Goal: Task Accomplishment & Management: Manage account settings

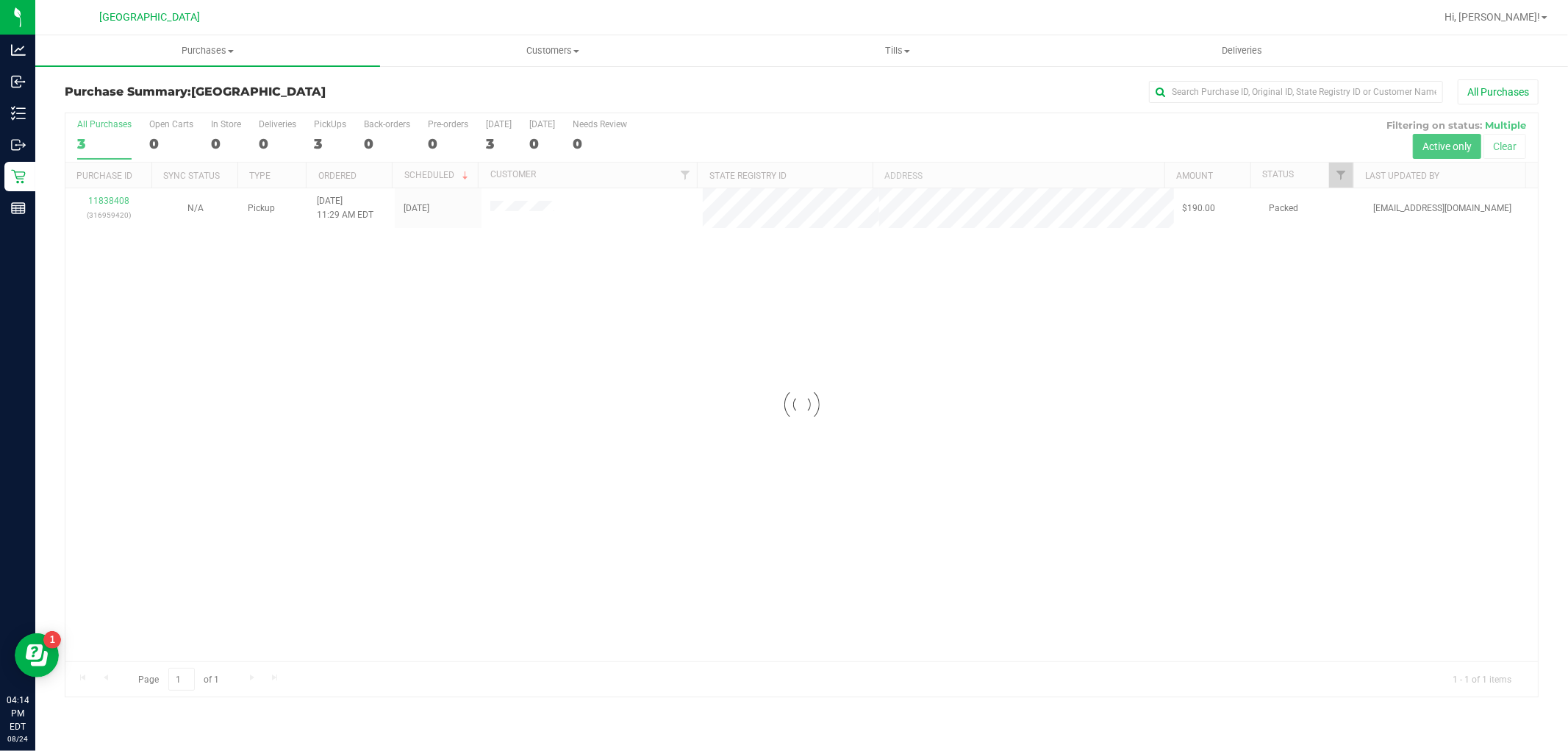
click at [122, 206] on div at bounding box center [801, 404] width 1473 height 583
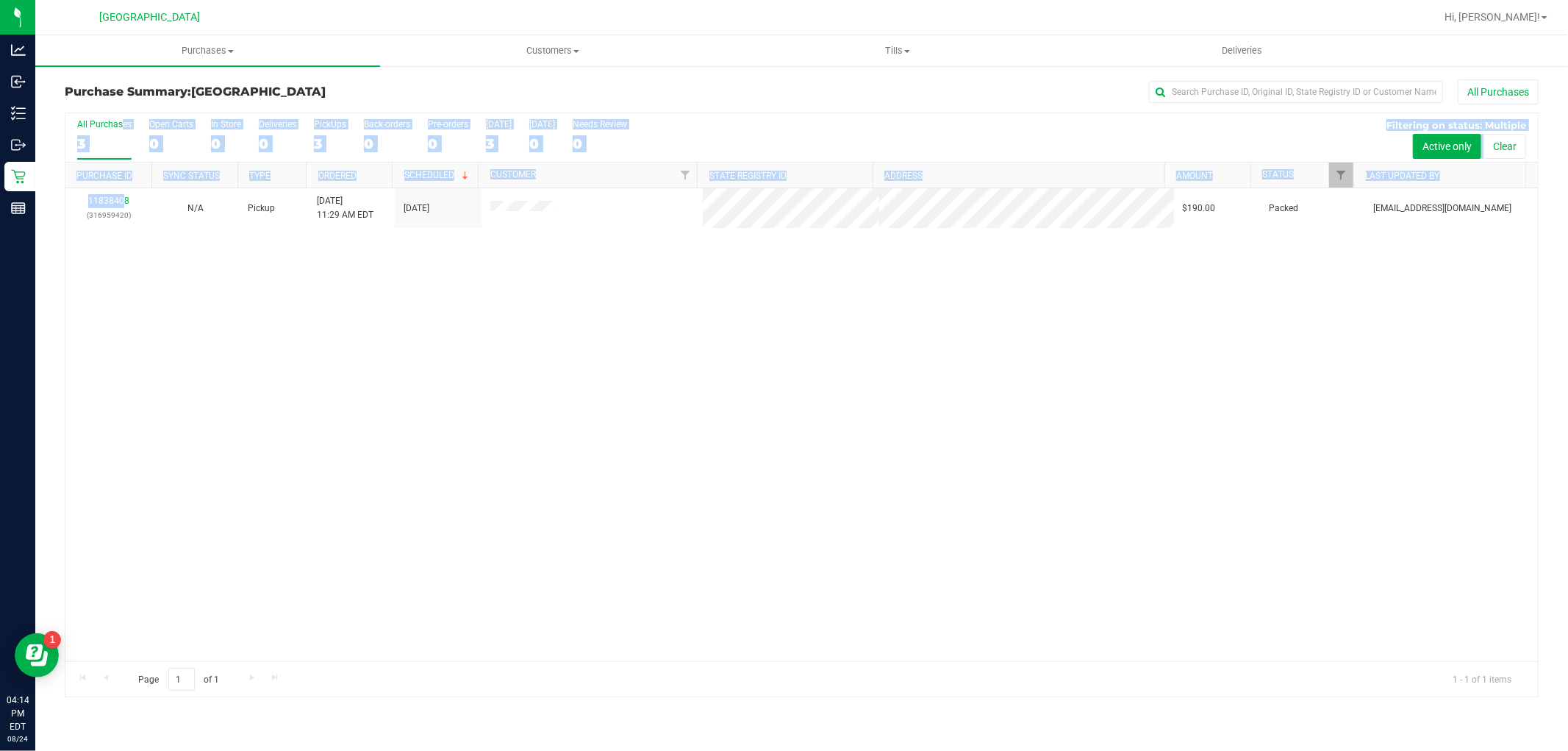
drag, startPoint x: 286, startPoint y: 319, endPoint x: 211, endPoint y: 279, distance: 85.0
click at [286, 320] on div "11838408 (316959420) N/A Pickup [DATE] 11:29 AM EDT 8/24/2025 $190.00 Packed [E…" at bounding box center [801, 425] width 1473 height 472
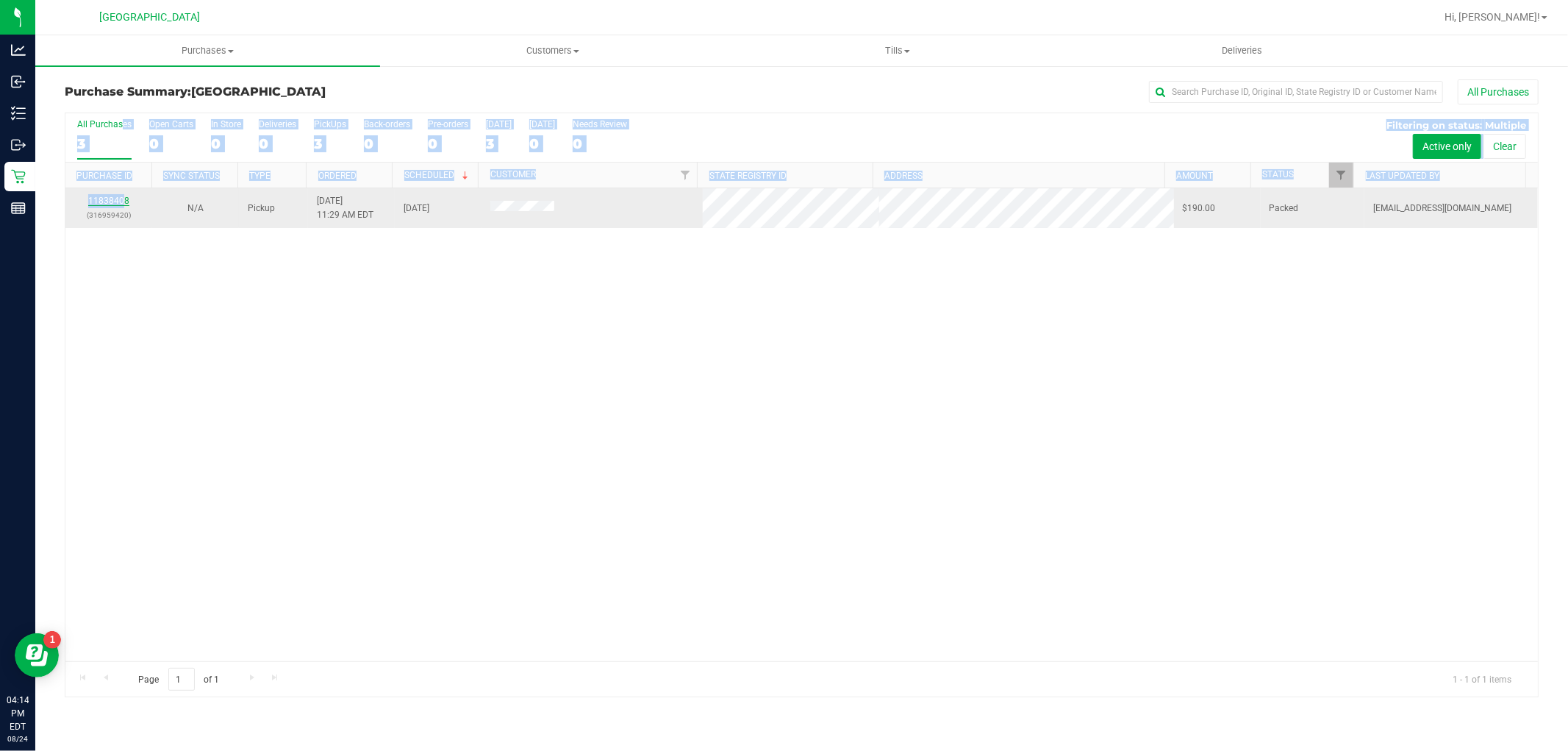
click at [106, 204] on link "11838408" at bounding box center [108, 201] width 41 height 11
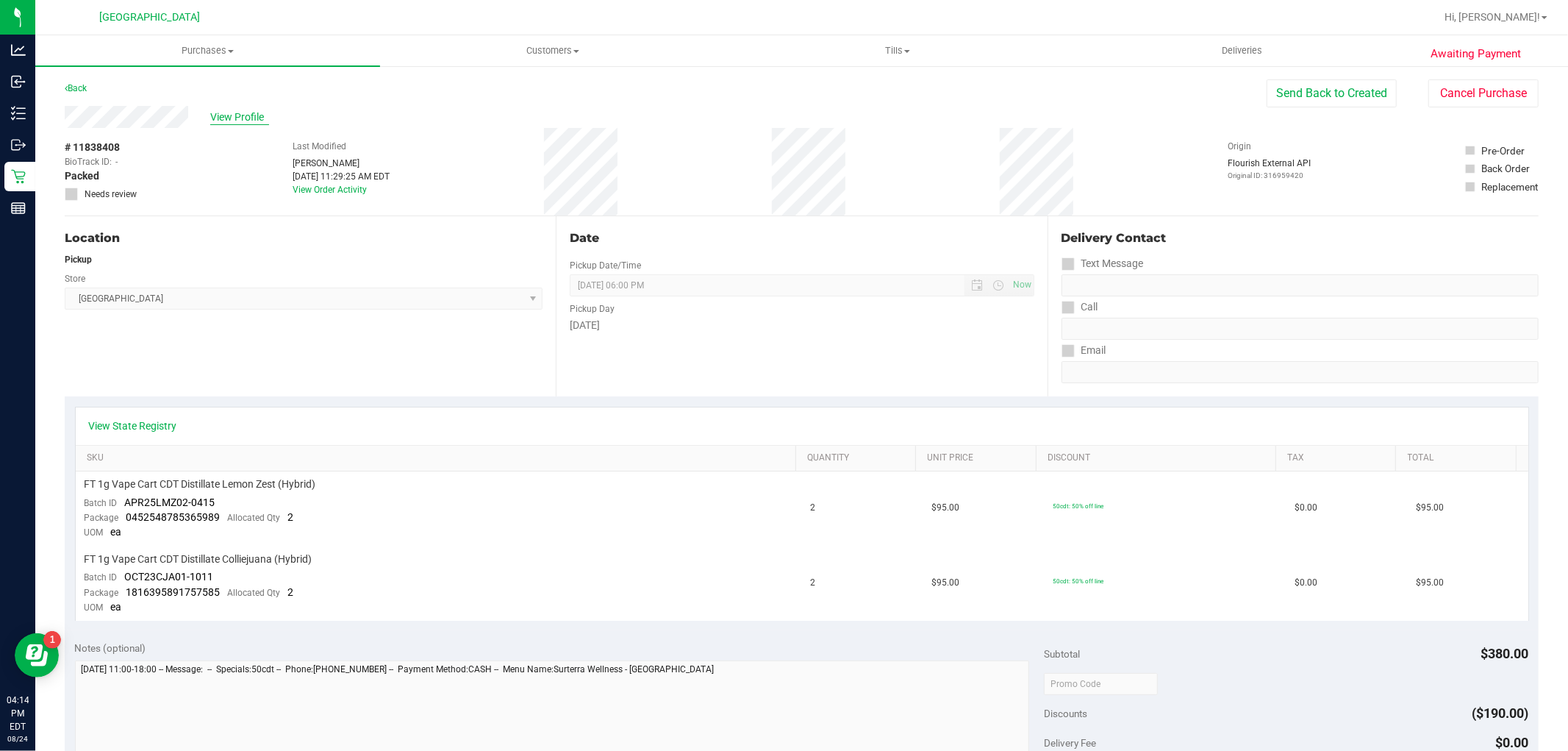
click at [245, 121] on span "View Profile" at bounding box center [240, 117] width 59 height 16
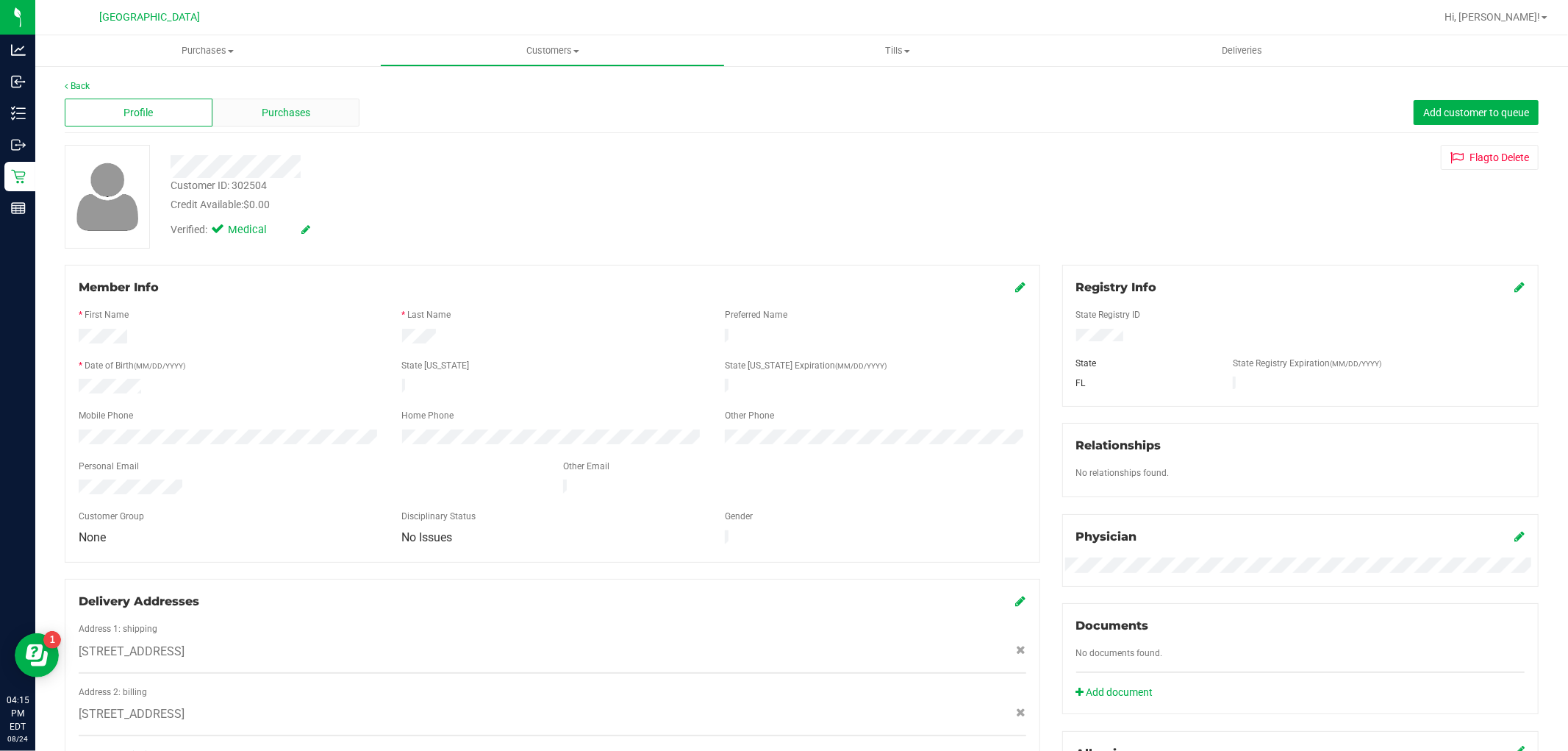
click at [271, 115] on span "Purchases" at bounding box center [286, 113] width 48 height 16
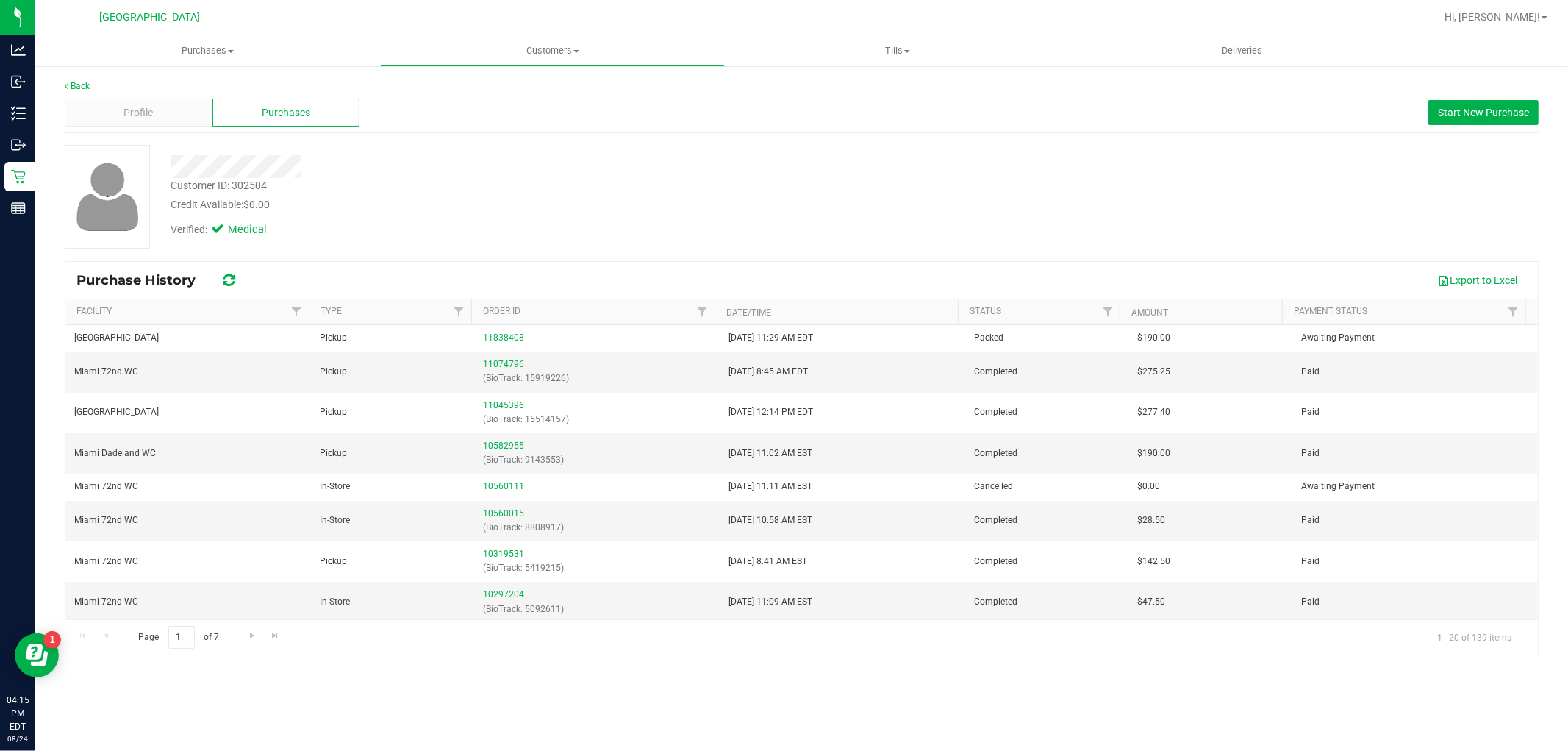
click at [88, 79] on div "Back" at bounding box center [801, 86] width 1474 height 13
click at [85, 82] on link "Back" at bounding box center [77, 86] width 25 height 11
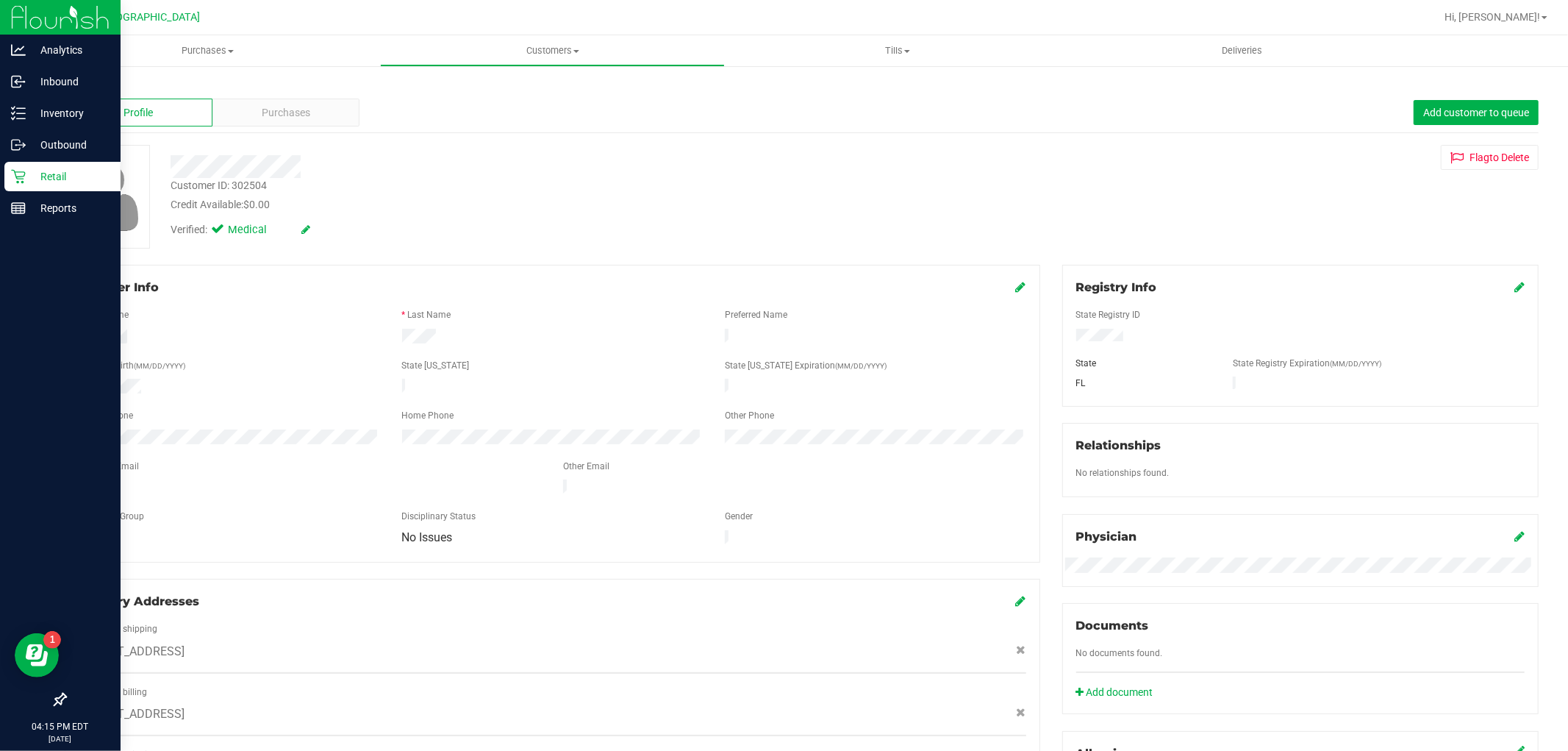
click at [41, 185] on div "Retail" at bounding box center [63, 175] width 116 height 29
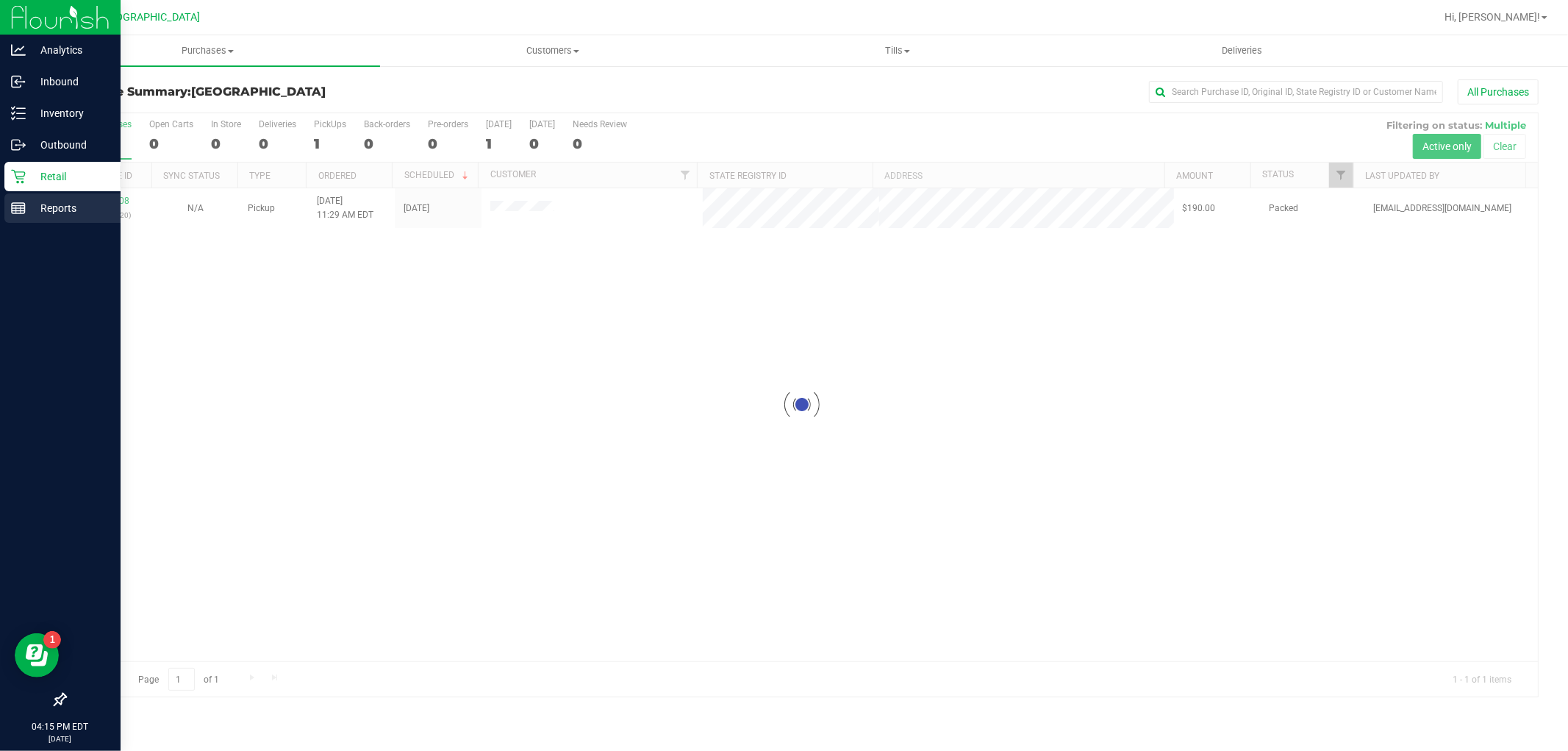
drag, startPoint x: 15, startPoint y: 201, endPoint x: 32, endPoint y: 197, distance: 17.5
click at [15, 201] on icon at bounding box center [19, 208] width 15 height 15
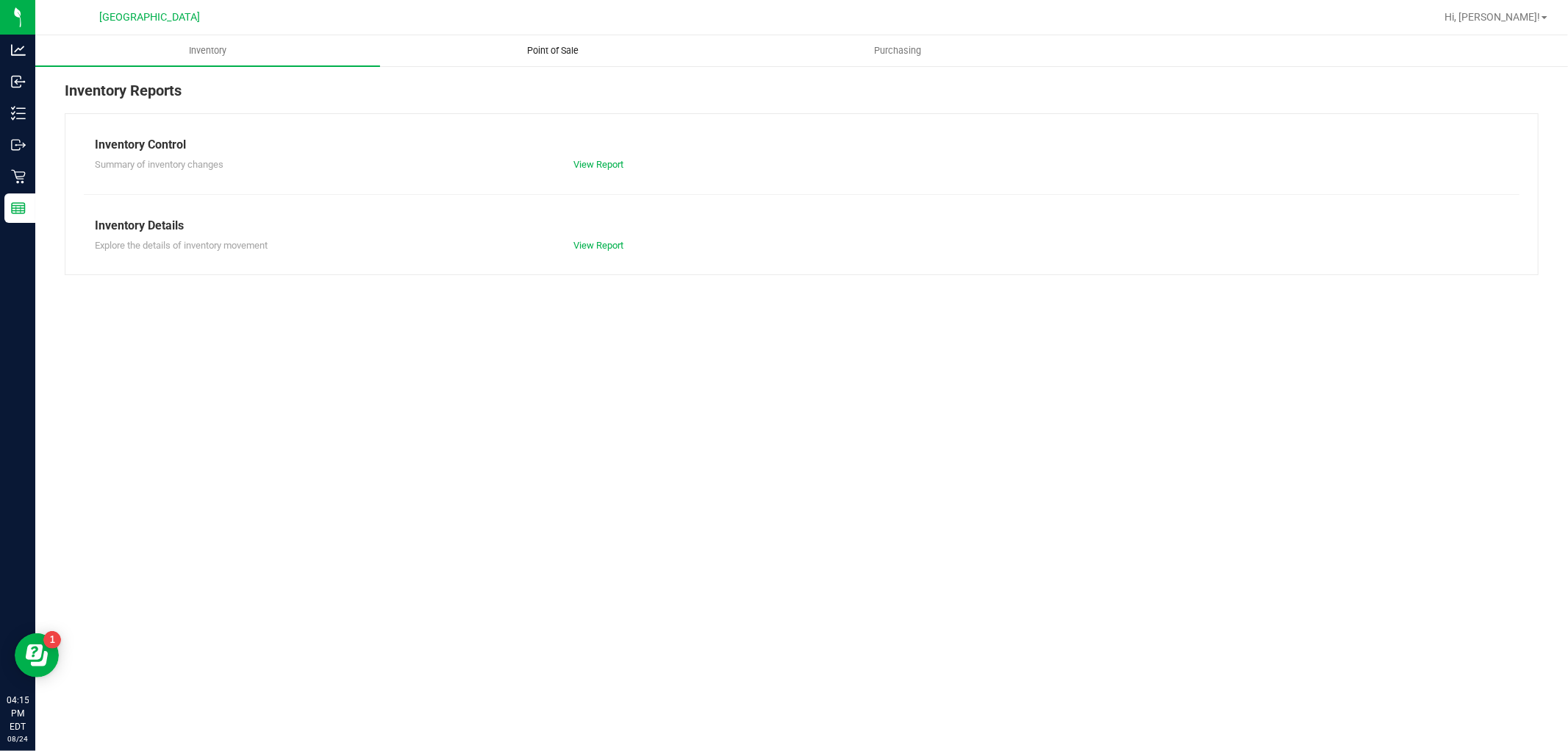
click at [563, 55] on span "Point of Sale" at bounding box center [552, 50] width 91 height 13
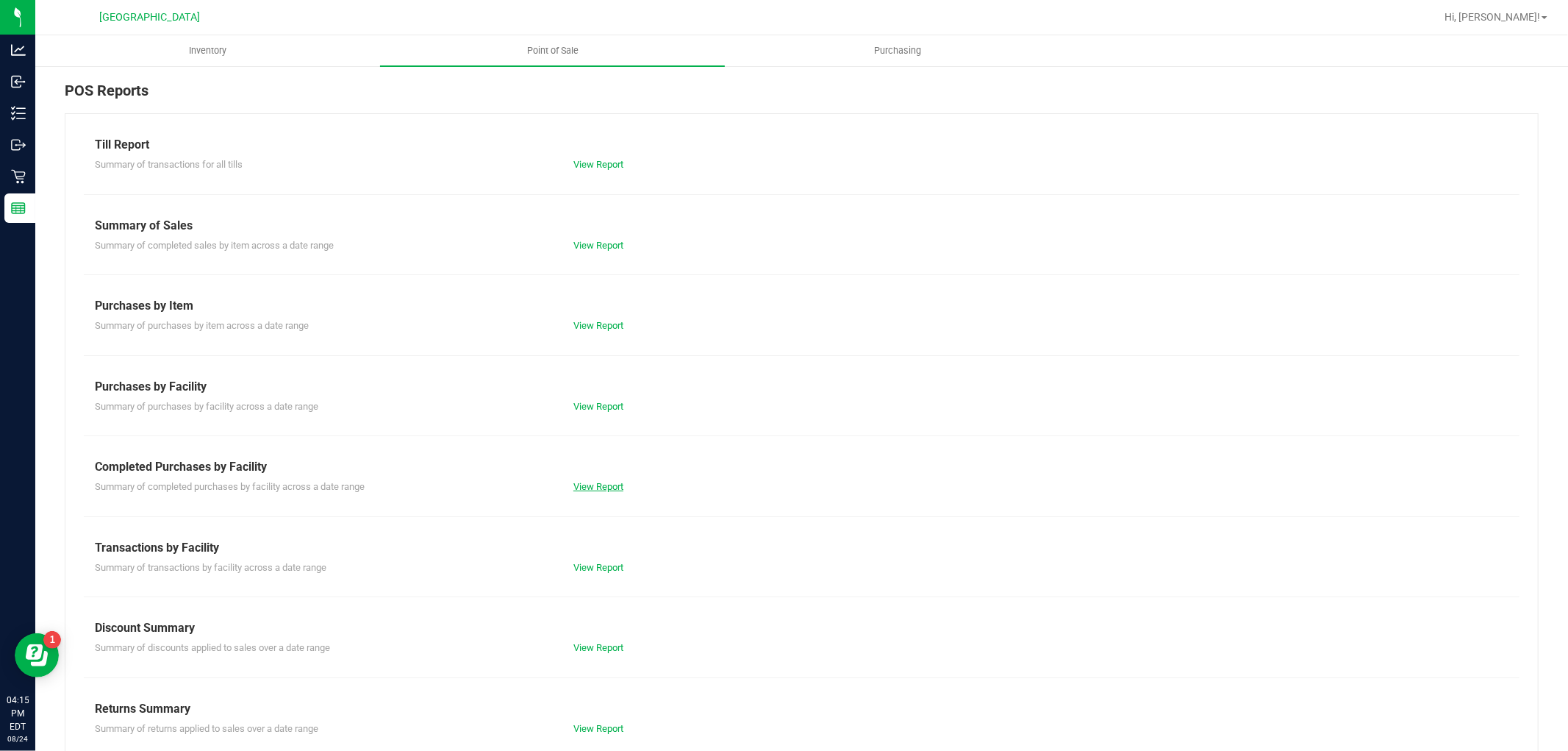
click at [582, 487] on link "View Report" at bounding box center [598, 486] width 50 height 11
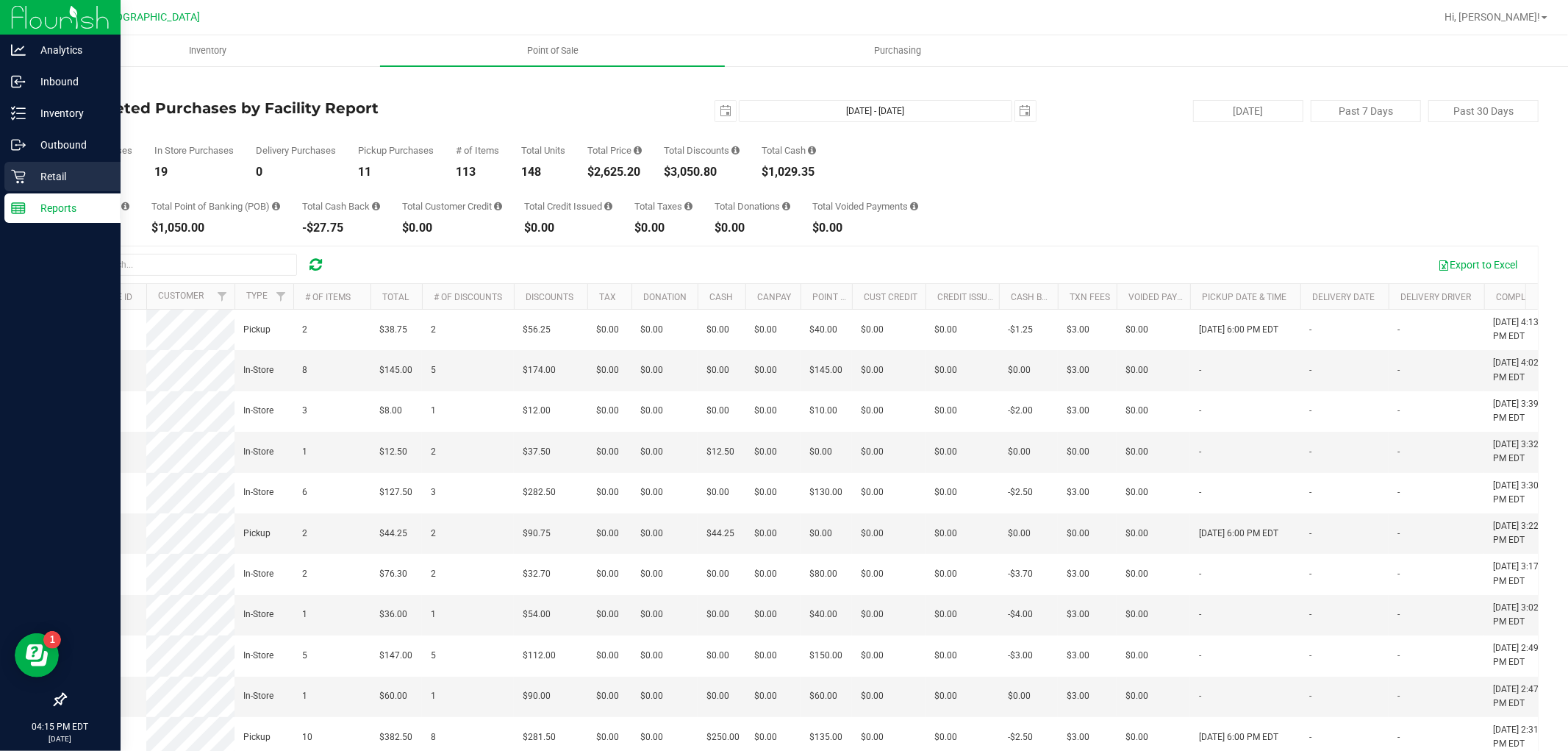
click at [26, 172] on p "Retail" at bounding box center [70, 176] width 88 height 18
